Goal: Transaction & Acquisition: Purchase product/service

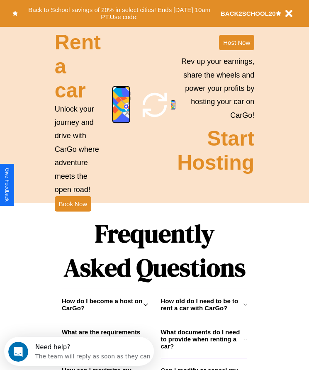
scroll to position [1081, 0]
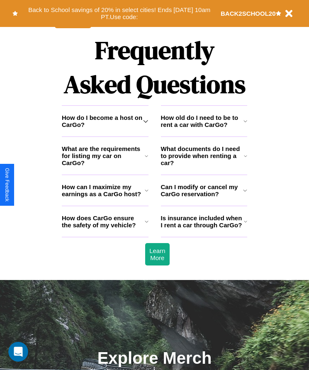
click at [204, 228] on h3 "Is insurance included when I rent a car through CarGo?" at bounding box center [202, 221] width 83 height 14
click at [105, 166] on h3 "What are the requirements for listing my car on CarGo?" at bounding box center [103, 155] width 83 height 21
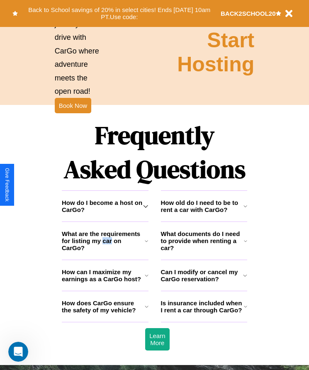
scroll to position [829, 0]
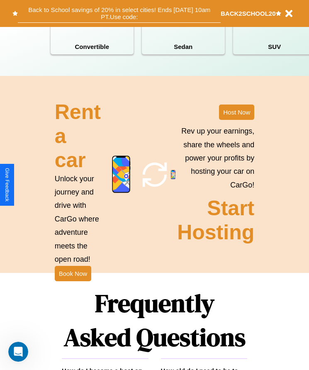
click at [119, 13] on button "Back to School savings of 20% in select cities! Ends [DATE] 10am PT. Use code:" at bounding box center [119, 13] width 203 height 19
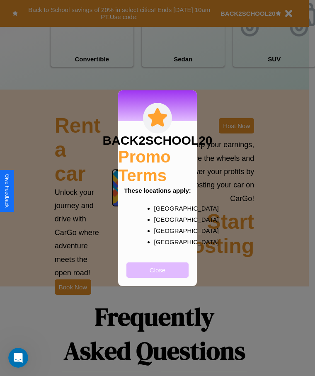
click at [158, 275] on button "Close" at bounding box center [157, 269] width 62 height 15
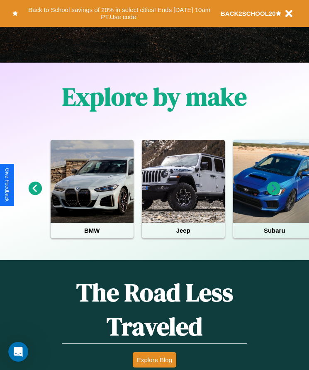
scroll to position [138, 0]
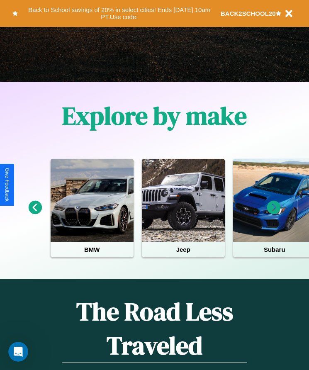
click at [274, 213] on icon at bounding box center [274, 208] width 14 height 14
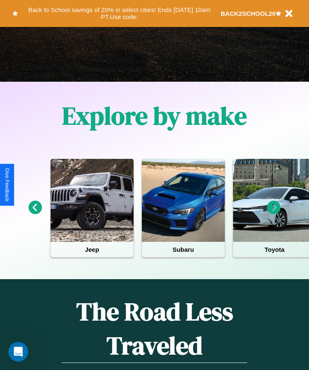
click at [274, 213] on icon at bounding box center [274, 208] width 14 height 14
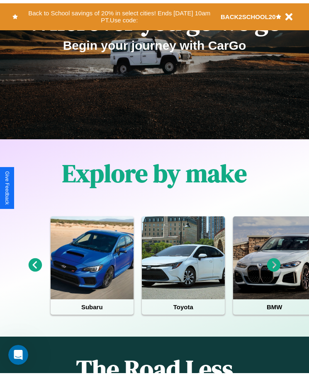
scroll to position [0, 0]
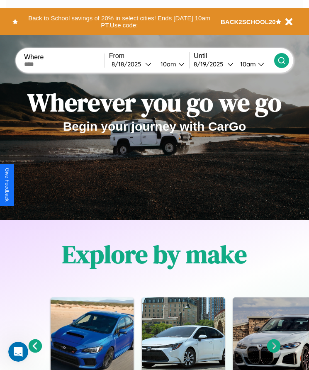
click at [65, 64] on input "text" at bounding box center [64, 64] width 80 height 7
type input "******"
click at [134, 64] on div "[DATE]" at bounding box center [129, 64] width 34 height 8
select select "*"
select select "****"
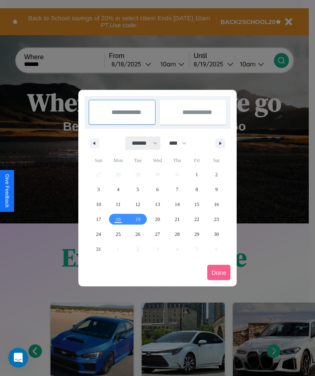
click at [141, 143] on select "******* ******** ***** ***** *** **** **** ****** ********* ******* ******** **…" at bounding box center [143, 143] width 35 height 14
select select "*"
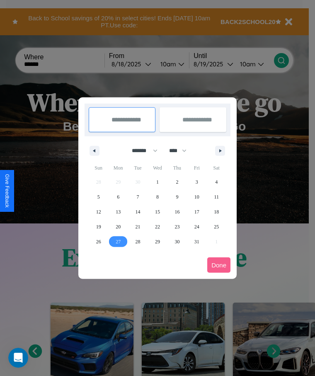
click at [118, 241] on span "27" at bounding box center [118, 241] width 5 height 15
type input "**********"
click at [220, 151] on icon "button" at bounding box center [222, 150] width 4 height 3
select select "**"
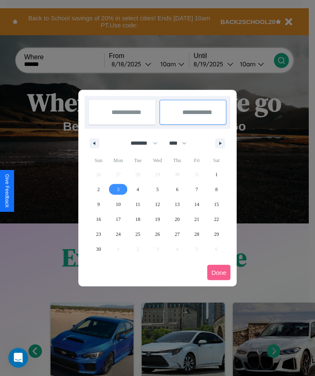
click at [118, 189] on span "3" at bounding box center [118, 189] width 2 height 15
type input "**********"
select select "*"
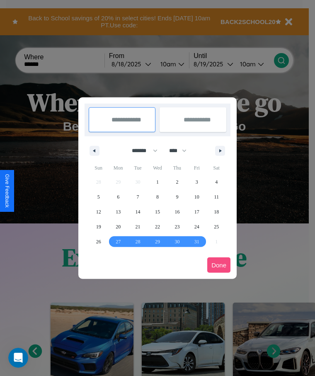
click at [219, 265] on button "Done" at bounding box center [218, 265] width 23 height 15
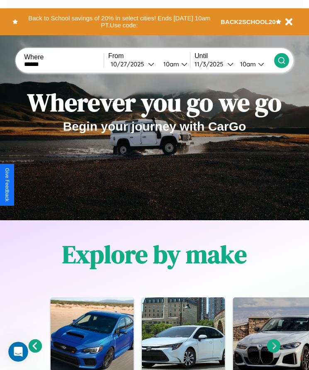
click at [173, 64] on div "10am" at bounding box center [170, 64] width 22 height 8
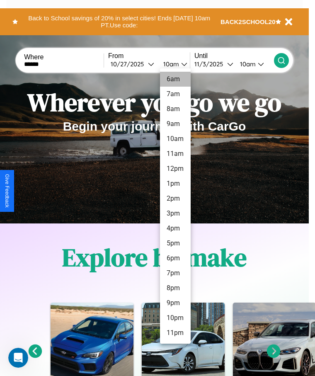
click at [175, 79] on li "6am" at bounding box center [175, 79] width 31 height 15
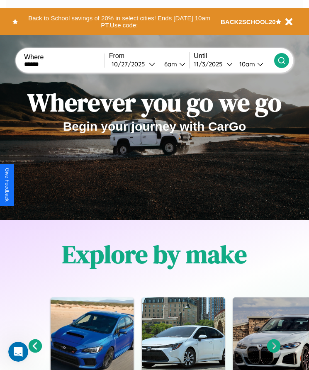
click at [248, 64] on div "10am" at bounding box center [246, 64] width 22 height 8
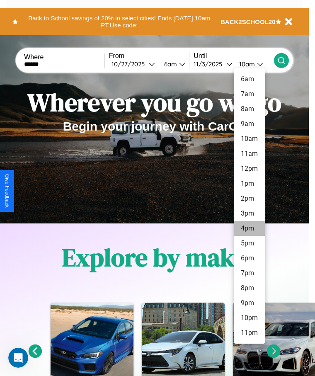
click at [249, 228] on li "4pm" at bounding box center [249, 228] width 31 height 15
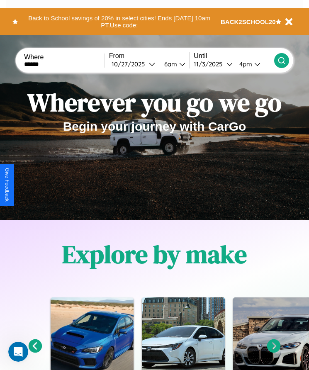
click at [281, 60] on icon at bounding box center [281, 60] width 8 height 8
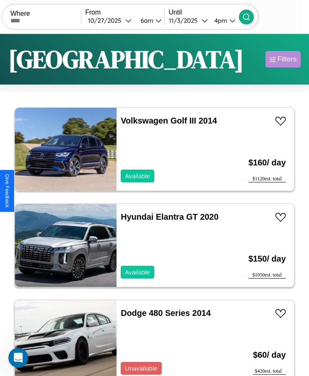
click at [283, 59] on div "Filters" at bounding box center [286, 59] width 19 height 8
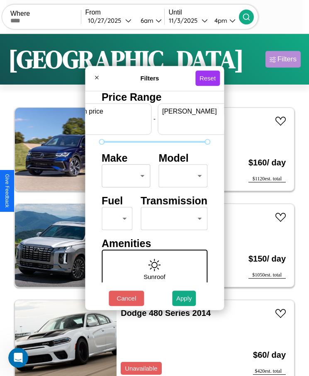
scroll to position [0, 31]
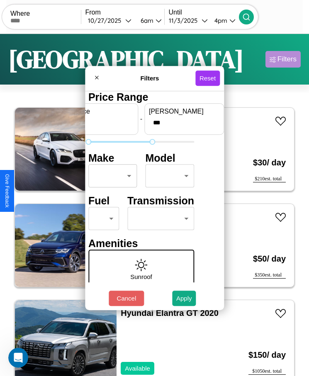
type input "***"
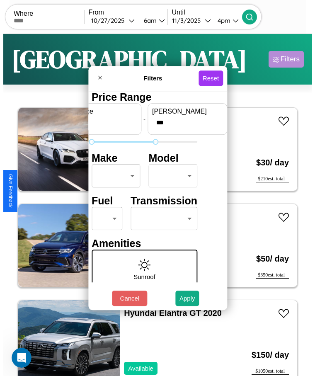
scroll to position [0, 0]
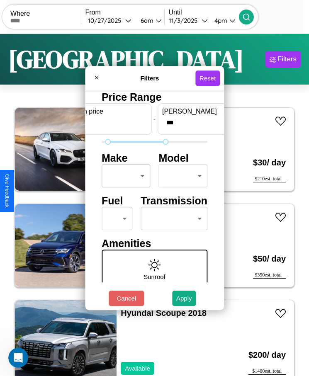
type input "**"
click at [124, 176] on body "CarGo Where From [DATE] 6am Until [DATE] 4pm Become a Host Login Sign Up [GEOGR…" at bounding box center [154, 198] width 309 height 397
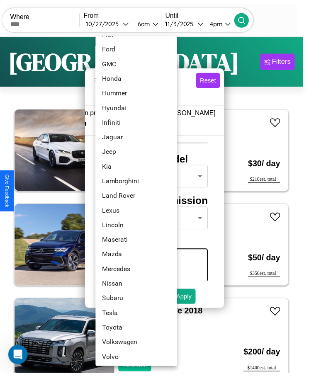
scroll to position [208, 0]
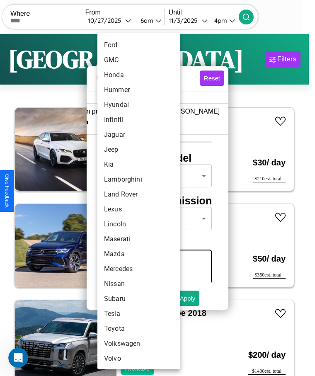
click at [123, 254] on li "Mazda" at bounding box center [138, 254] width 83 height 15
type input "*****"
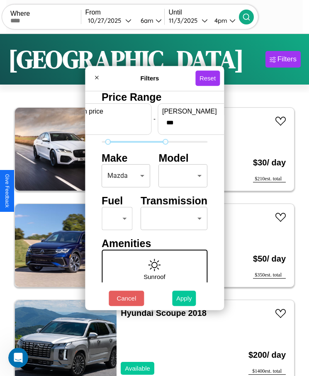
click at [184, 298] on button "Apply" at bounding box center [184, 298] width 24 height 15
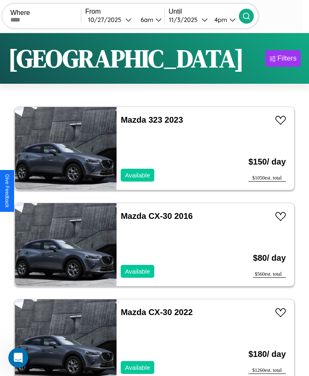
scroll to position [0, 0]
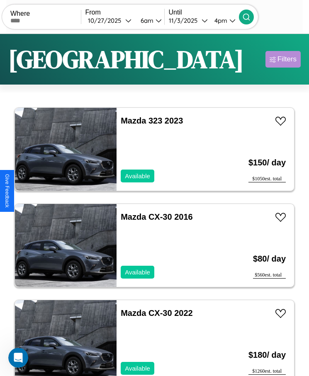
click at [283, 59] on div "Filters" at bounding box center [286, 59] width 19 height 8
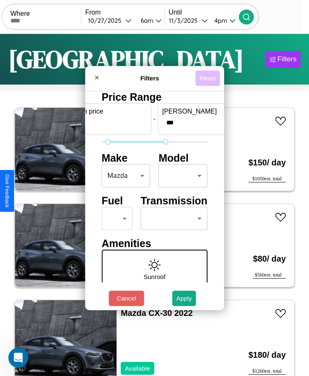
click at [209, 78] on button "Reset" at bounding box center [207, 77] width 24 height 15
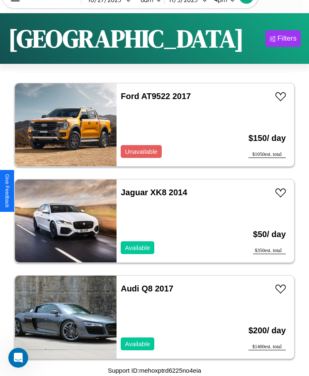
scroll to position [3470, 0]
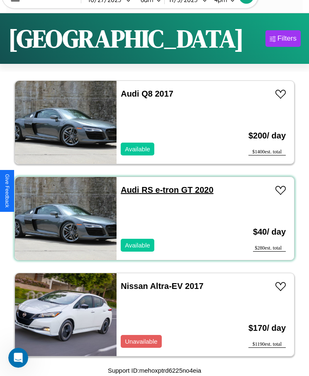
click at [127, 190] on link "Audi RS e-tron GT 2020" at bounding box center [167, 189] width 92 height 9
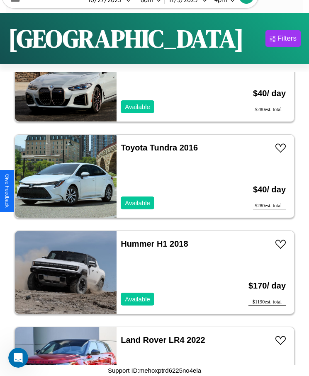
scroll to position [15783, 0]
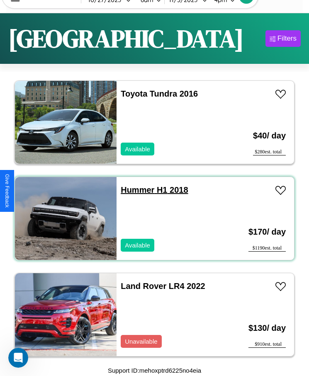
click at [135, 190] on link "Hummer H1 2018" at bounding box center [154, 189] width 67 height 9
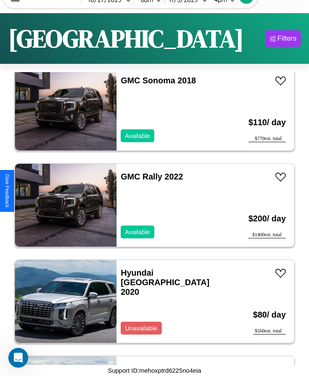
scroll to position [12801, 0]
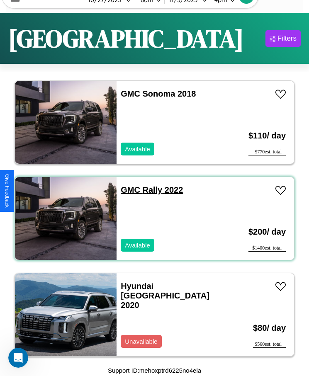
click at [128, 190] on link "GMC Rally 2022" at bounding box center [152, 189] width 62 height 9
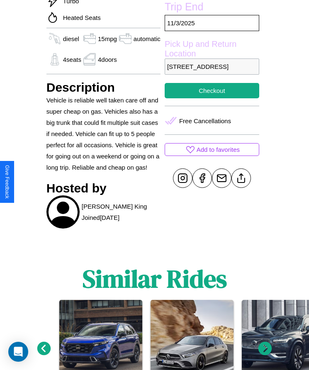
scroll to position [311, 0]
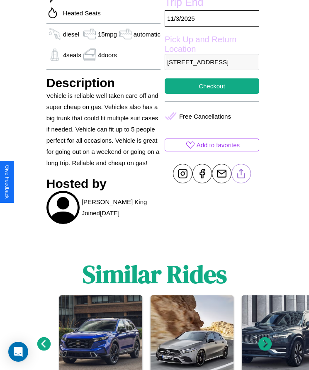
click at [241, 175] on line at bounding box center [241, 172] width 0 height 6
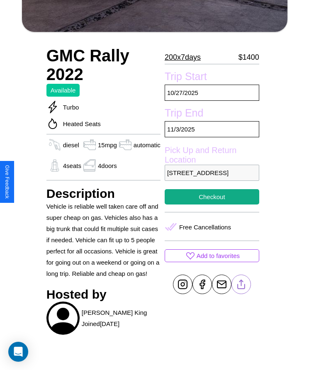
scroll to position [194, 0]
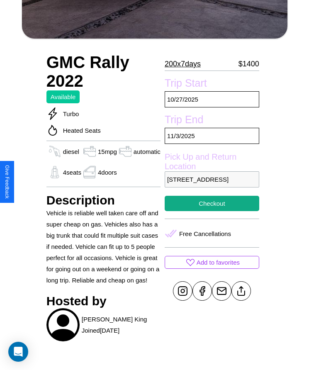
click at [211, 185] on p "1476 Center Street Lisbon 15573 Portugal" at bounding box center [212, 179] width 95 height 16
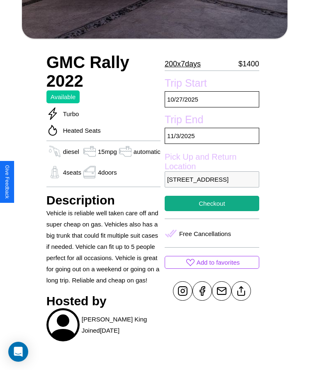
click at [211, 185] on p "1476 Center Street Lisbon 15573 Portugal" at bounding box center [212, 179] width 95 height 16
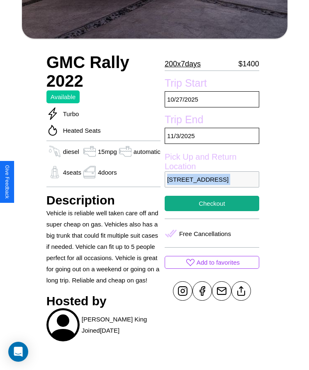
click at [211, 185] on p "1476 Center Street Lisbon 15573 Portugal" at bounding box center [212, 179] width 95 height 16
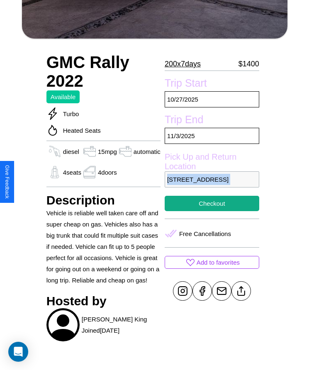
click at [211, 185] on p "1476 Center Street Lisbon 15573 Portugal" at bounding box center [212, 179] width 95 height 16
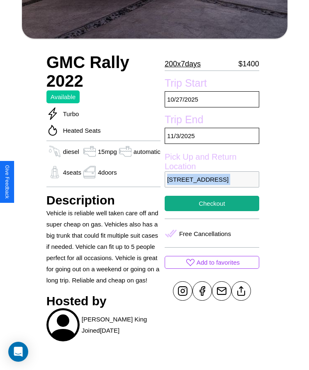
click at [211, 185] on p "1476 Center Street Lisbon 15573 Portugal" at bounding box center [212, 179] width 95 height 16
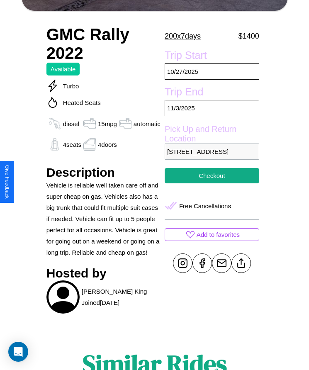
scroll to position [224, 0]
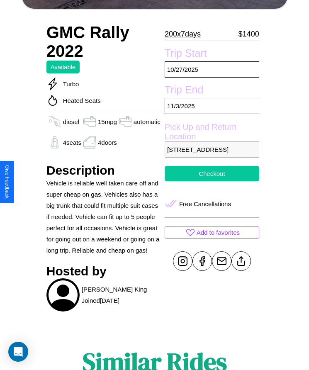
click at [211, 181] on button "Checkout" at bounding box center [212, 173] width 95 height 15
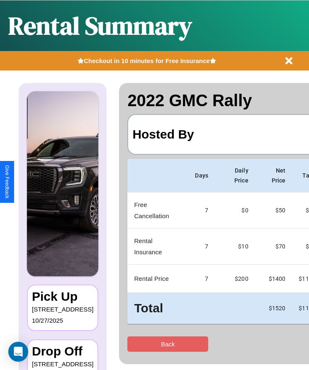
scroll to position [0, 51]
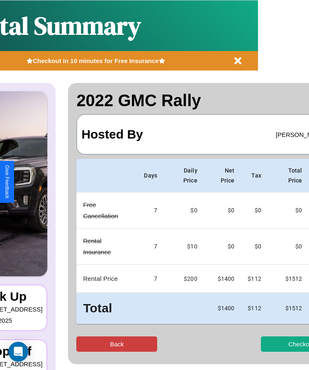
click at [86, 337] on button "Back" at bounding box center [116, 343] width 81 height 15
